Goal: Find specific page/section: Find specific page/section

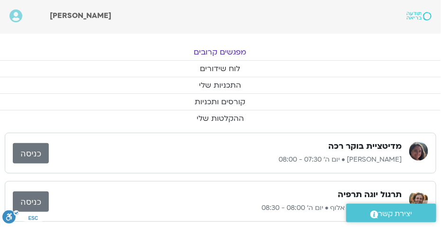
click at [214, 54] on link "מפגשים קרובים" at bounding box center [220, 52] width 441 height 16
click at [231, 69] on link "לוח שידורים" at bounding box center [220, 69] width 441 height 16
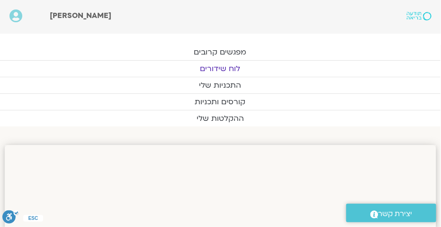
click at [224, 71] on link "לוח שידורים" at bounding box center [220, 69] width 441 height 16
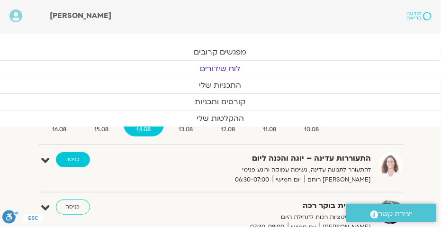
click at [75, 161] on link "כניסה" at bounding box center [73, 159] width 34 height 15
